Goal: Navigation & Orientation: Find specific page/section

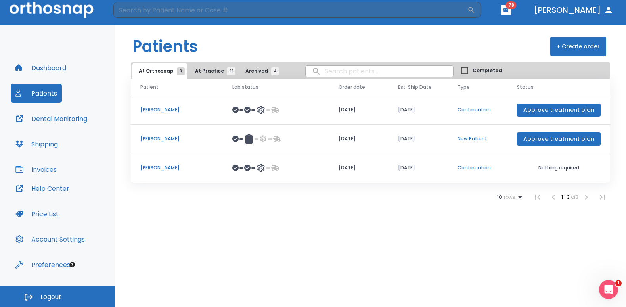
click at [56, 69] on button "Dashboard" at bounding box center [41, 67] width 60 height 19
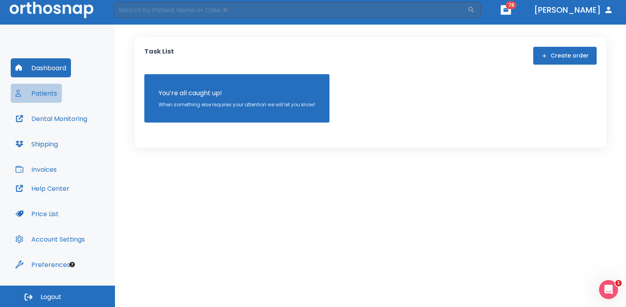
click at [49, 94] on button "Patients" at bounding box center [36, 93] width 51 height 19
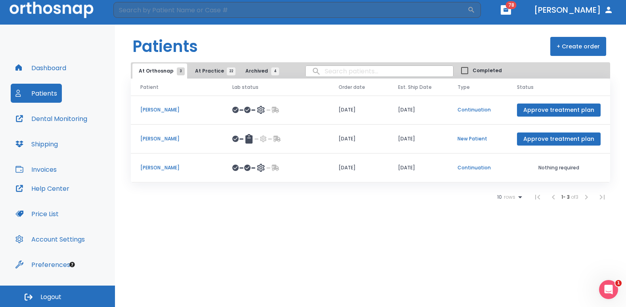
click at [198, 73] on span "At Practice 22" at bounding box center [213, 70] width 36 height 7
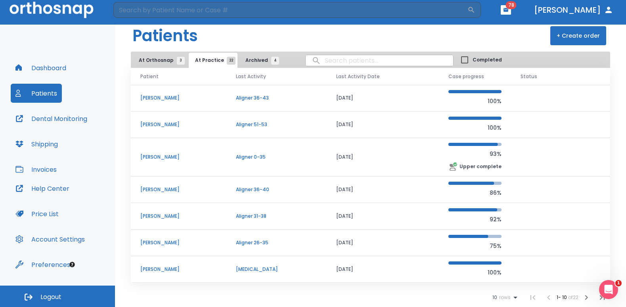
scroll to position [14, 0]
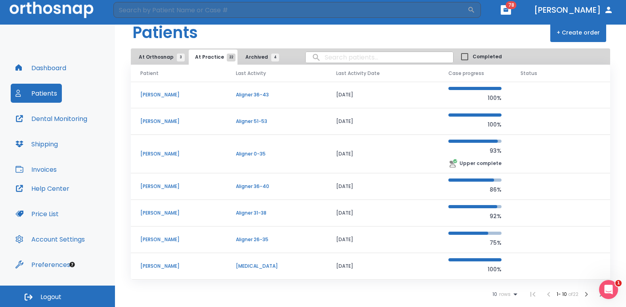
click at [584, 294] on icon "button" at bounding box center [587, 294] width 10 height 10
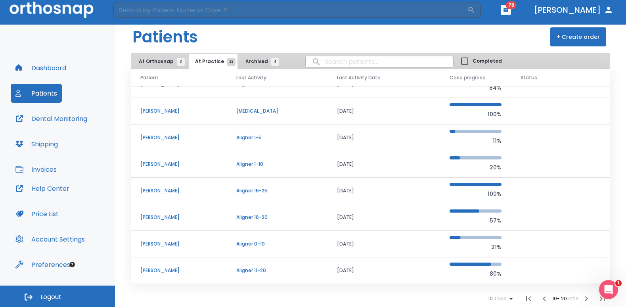
scroll to position [14, 0]
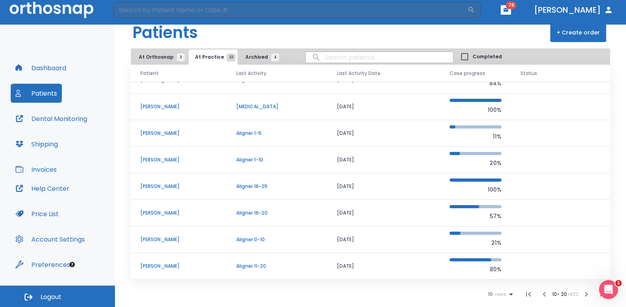
click at [585, 292] on icon "button" at bounding box center [586, 294] width 3 height 5
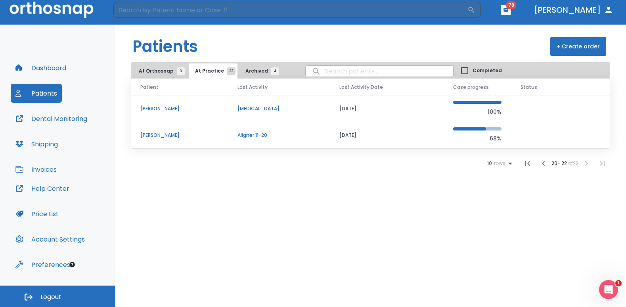
click at [154, 71] on span "At Orthosnap 3" at bounding box center [160, 70] width 42 height 7
